Goal: Task Accomplishment & Management: Manage account settings

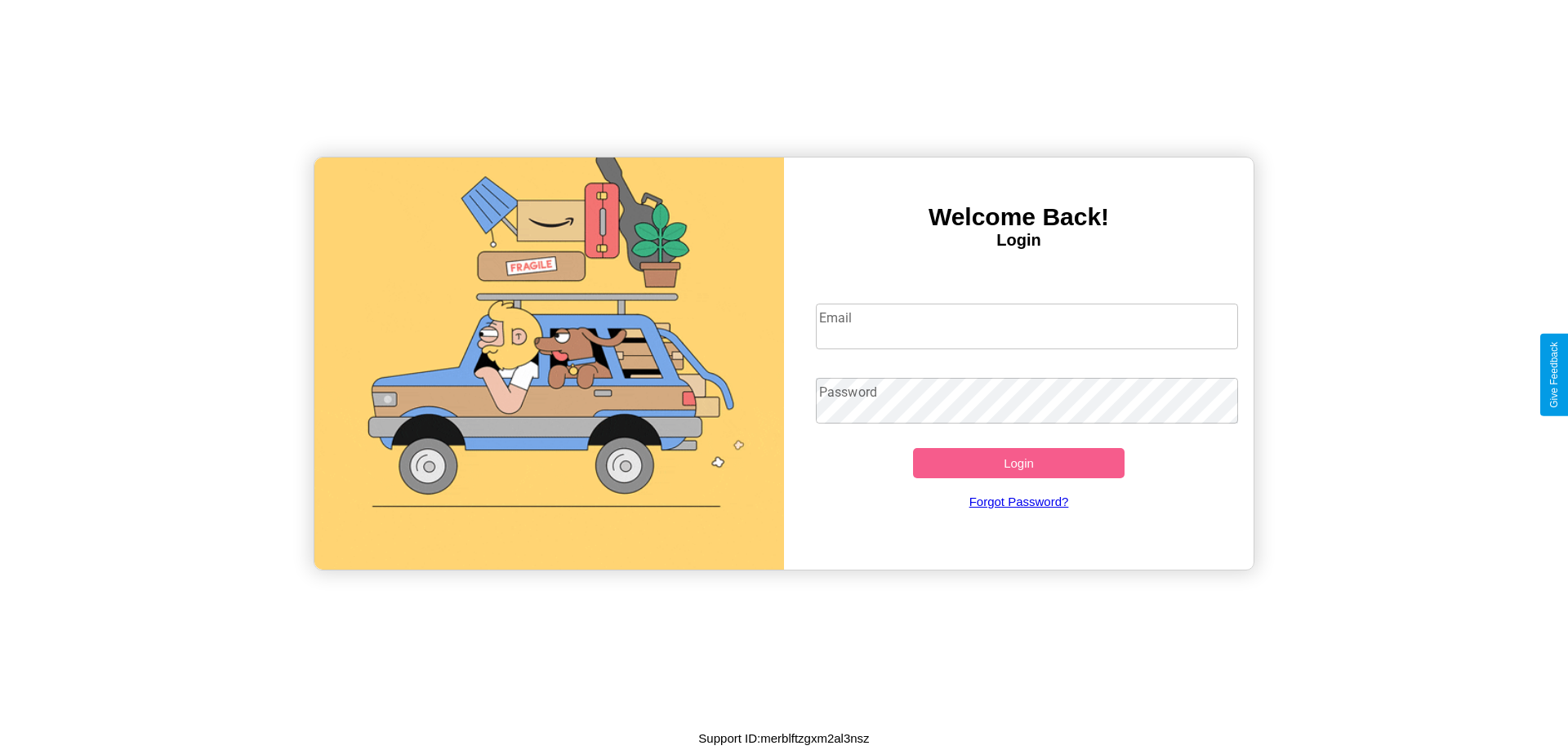
click at [1027, 326] on input "Email" at bounding box center [1028, 327] width 423 height 46
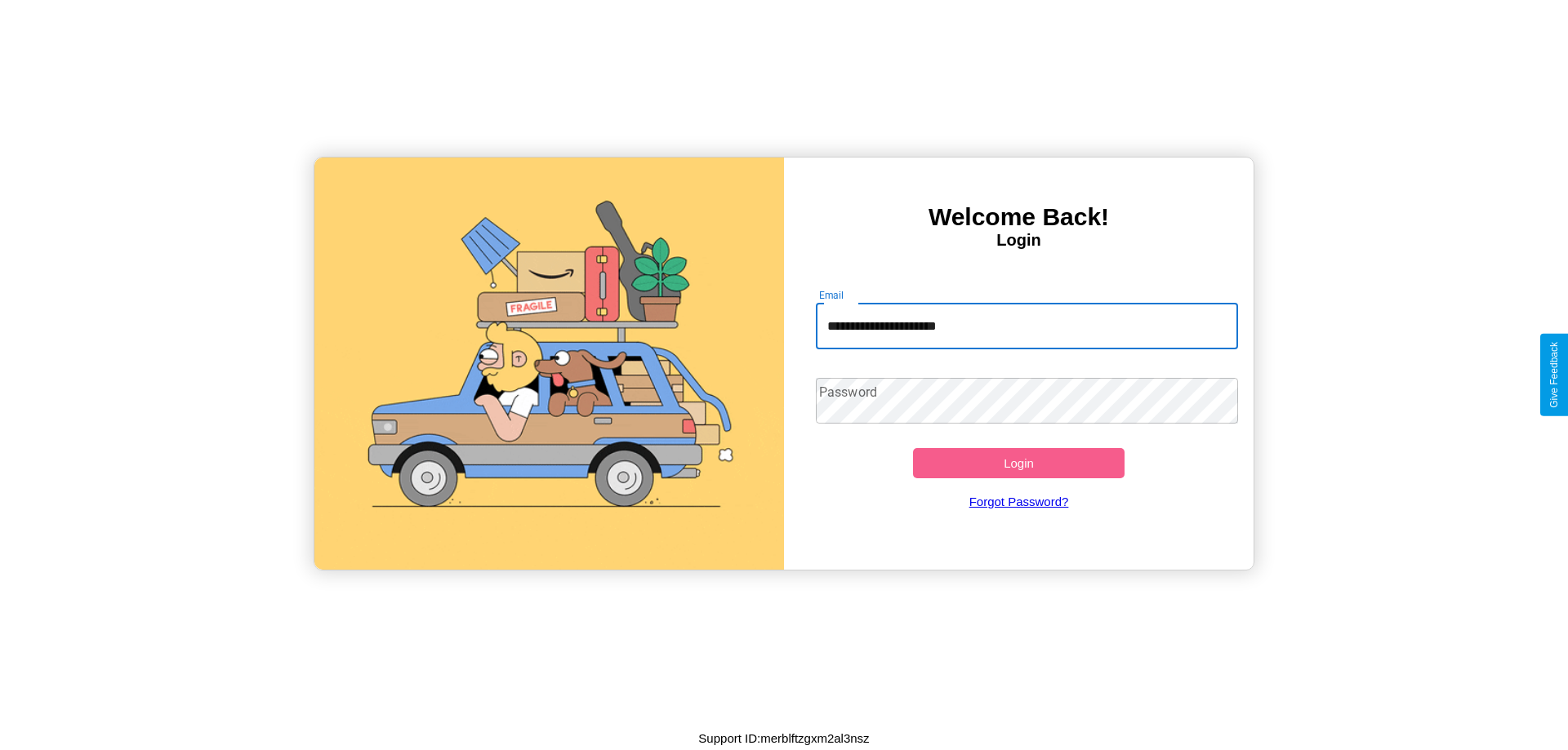
type input "**********"
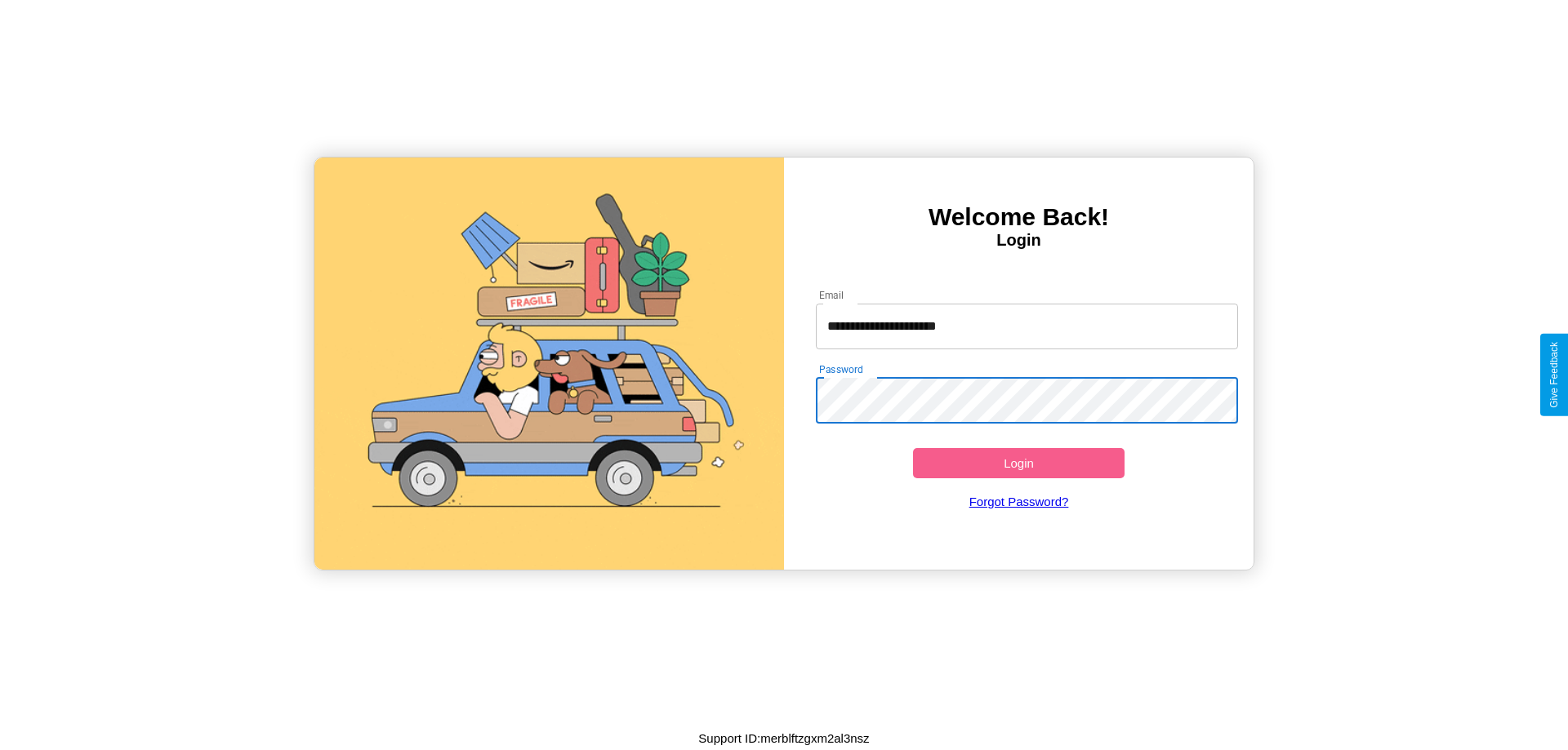
click at [1018, 463] on button "Login" at bounding box center [1019, 463] width 212 height 30
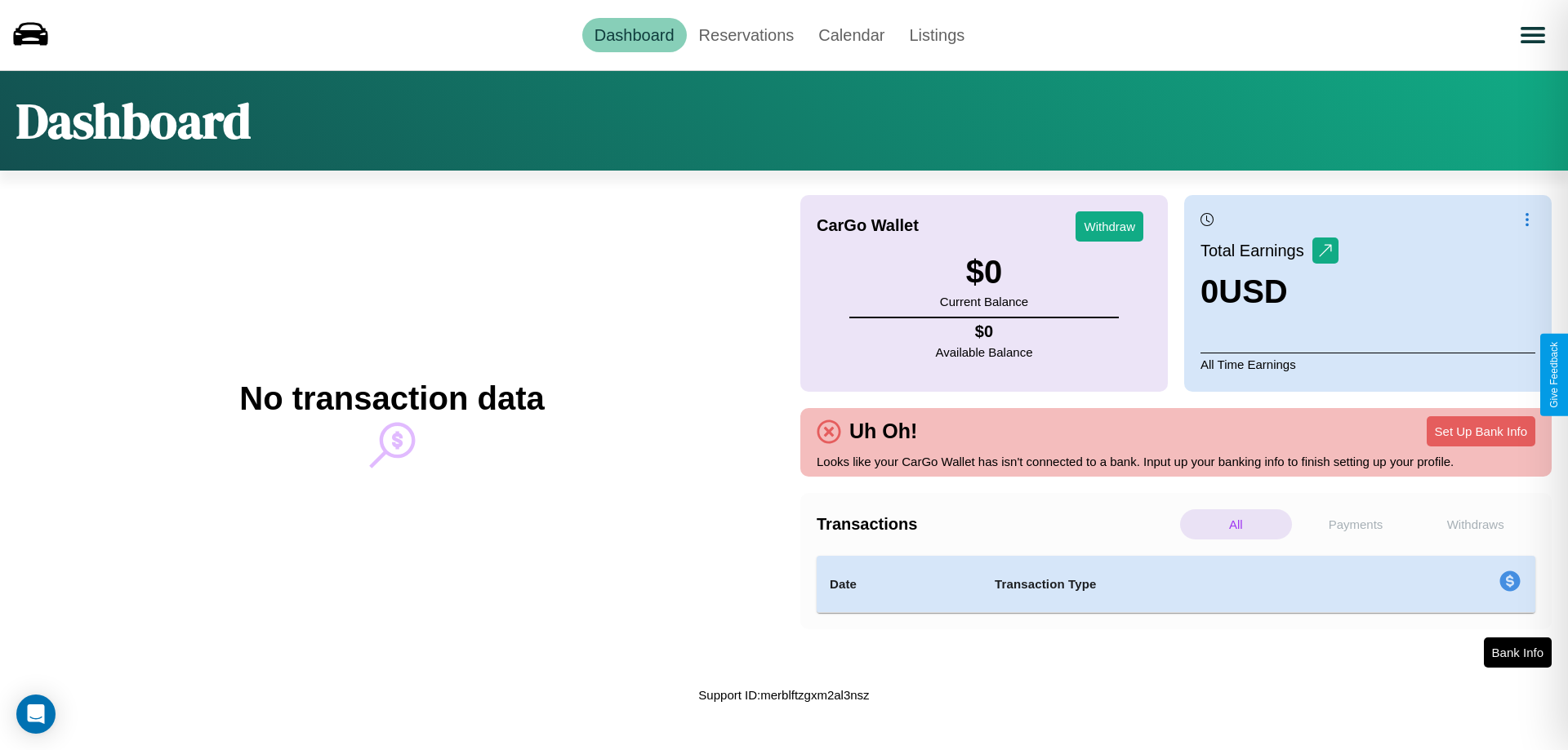
click at [1355, 524] on p "Payments" at bounding box center [1355, 525] width 112 height 30
click at [1475, 524] on p "Withdraws" at bounding box center [1475, 525] width 112 height 30
click at [745, 34] on link "Reservations" at bounding box center [746, 35] width 120 height 34
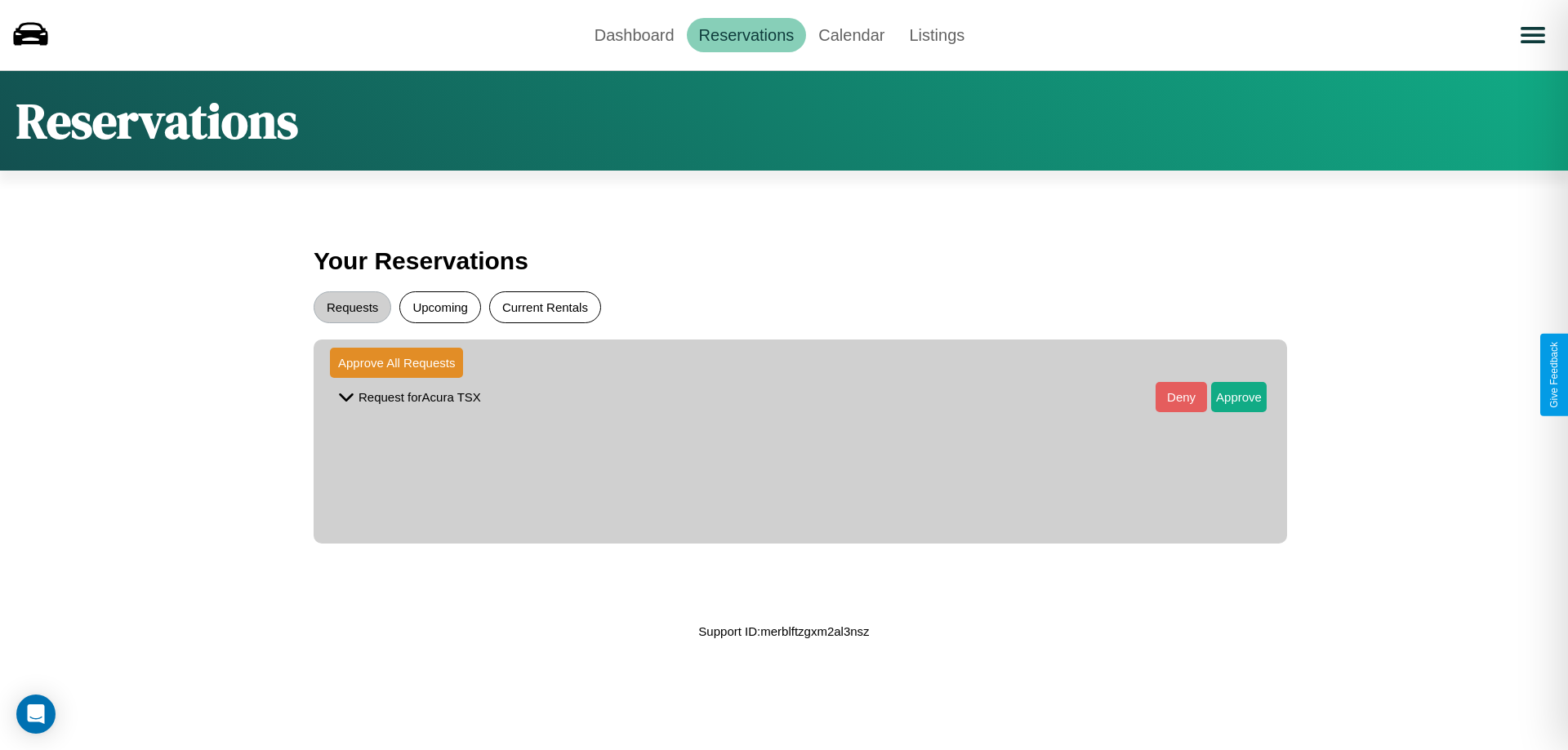
click at [544, 307] on button "Current Rentals" at bounding box center [544, 307] width 112 height 31
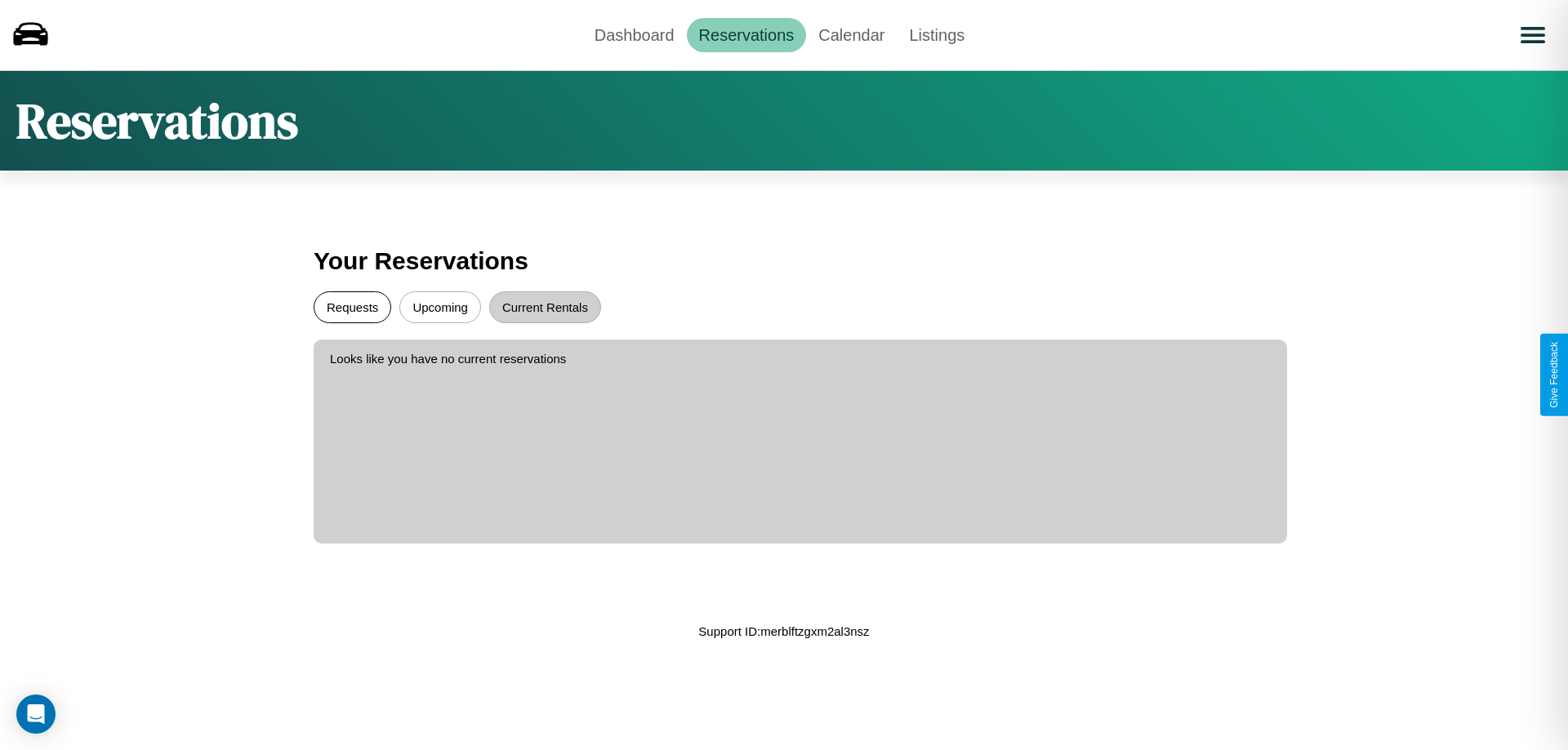
click at [352, 307] on button "Requests" at bounding box center [352, 307] width 77 height 31
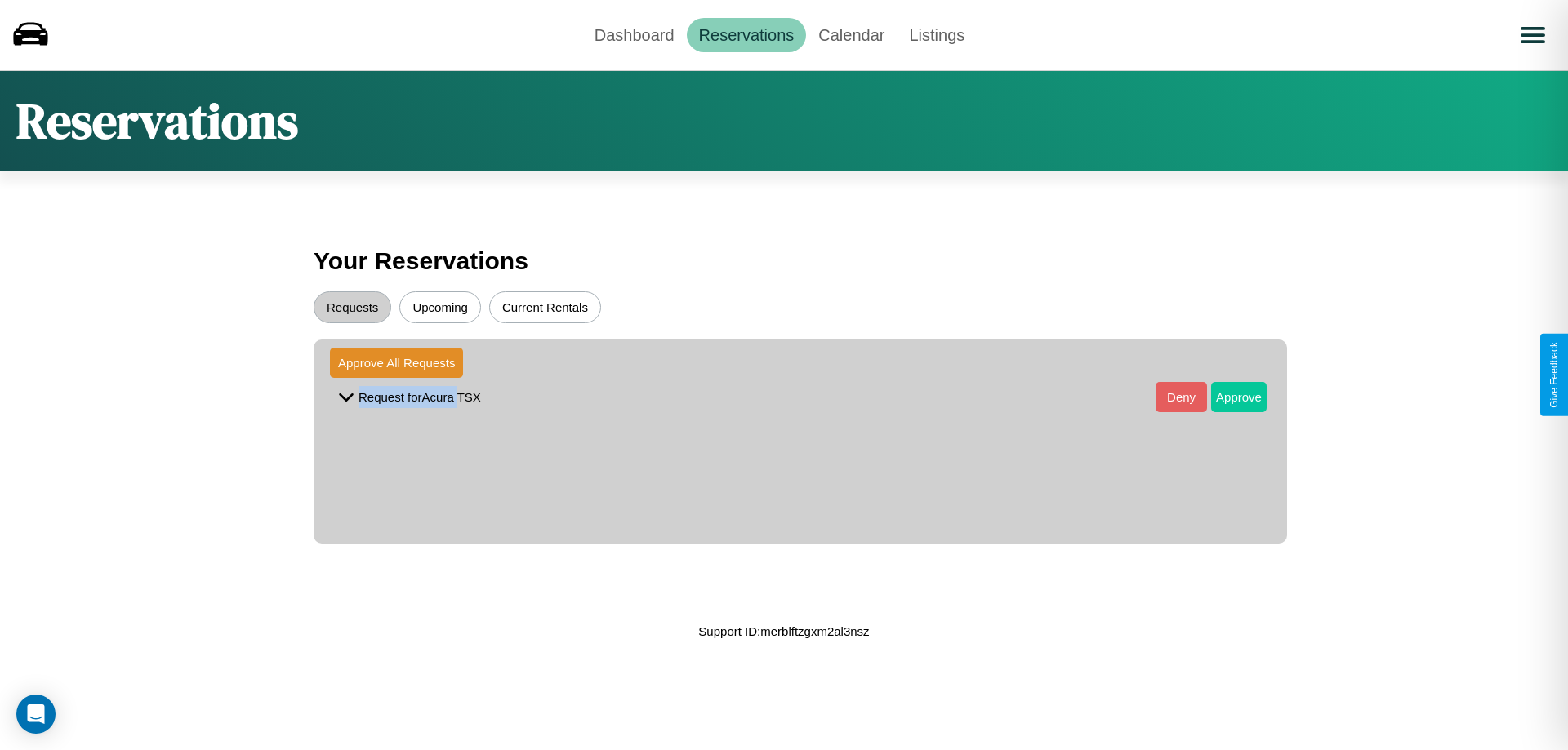
click at [1227, 396] on button "Approve" at bounding box center [1238, 397] width 55 height 30
